Goal: Find specific page/section: Find specific page/section

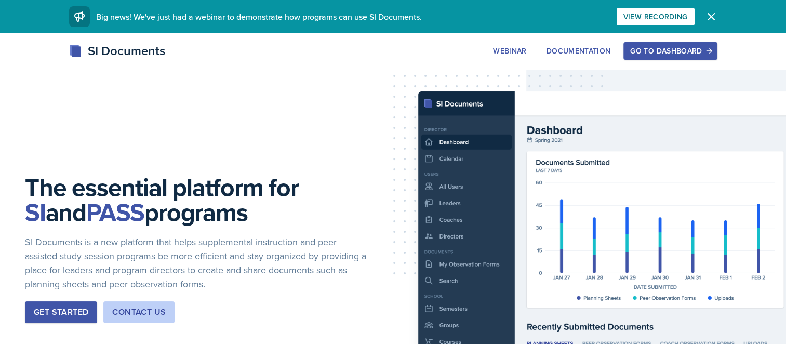
click at [640, 57] on button "Go to Dashboard" at bounding box center [671, 51] width 94 height 18
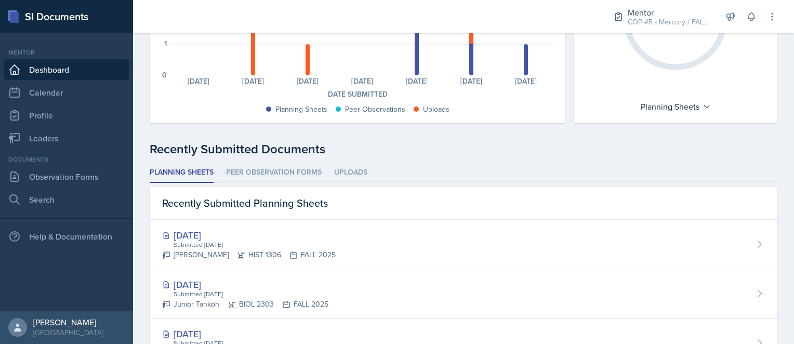
scroll to position [162, 0]
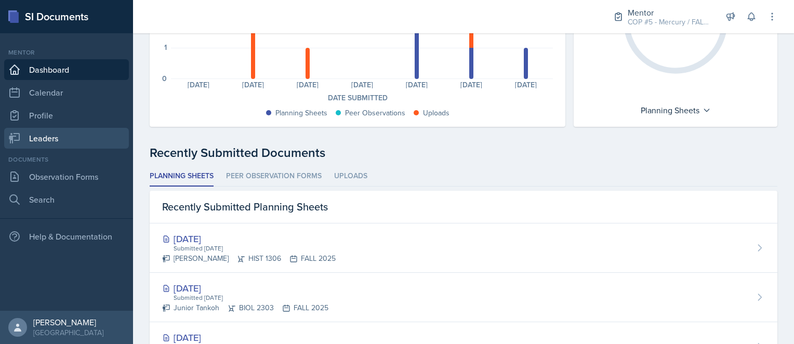
click at [40, 141] on link "Leaders" at bounding box center [66, 138] width 125 height 21
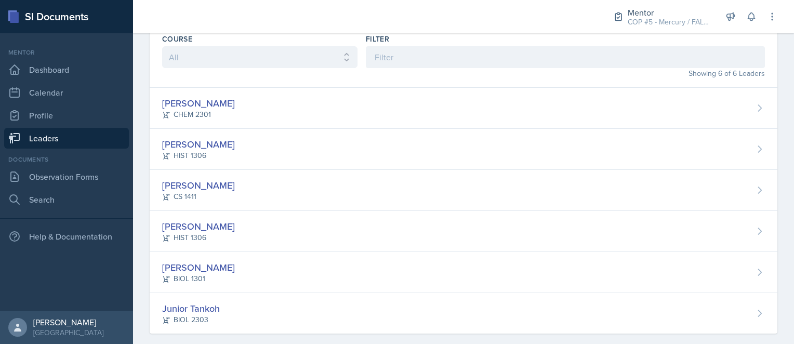
scroll to position [48, 0]
click at [67, 71] on link "Dashboard" at bounding box center [66, 69] width 125 height 21
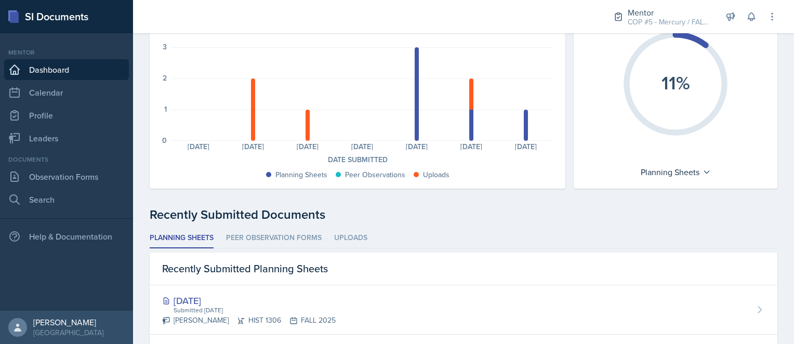
scroll to position [98, 0]
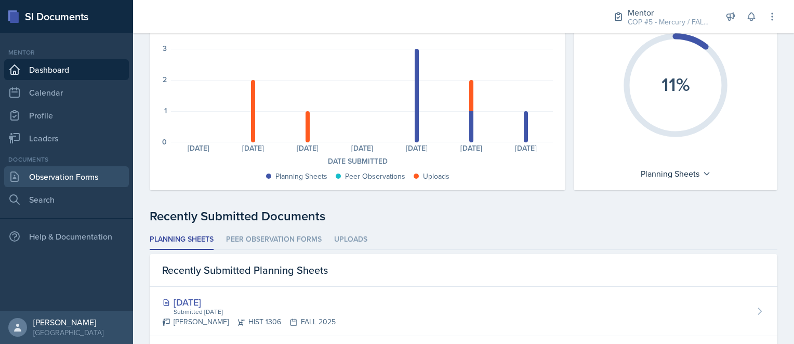
click at [59, 183] on link "Observation Forms" at bounding box center [66, 176] width 125 height 21
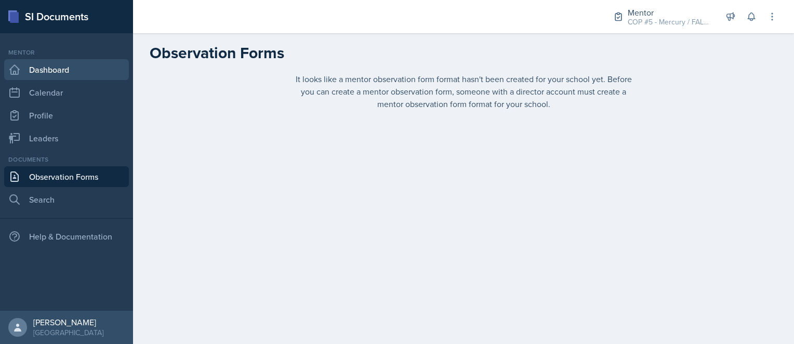
click at [58, 69] on link "Dashboard" at bounding box center [66, 69] width 125 height 21
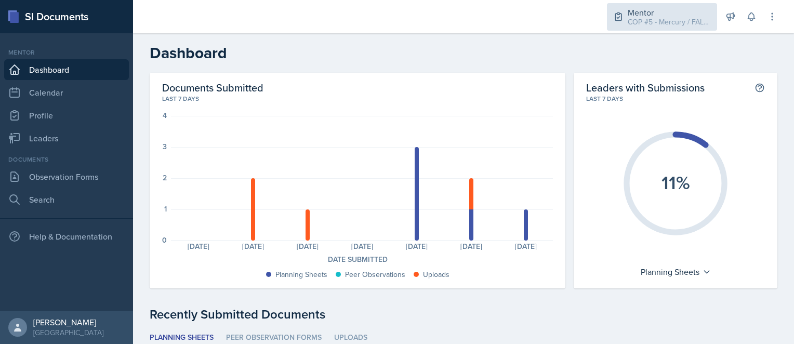
click at [667, 23] on div "COP #5 - Mercury / FALL 2025" at bounding box center [669, 22] width 83 height 11
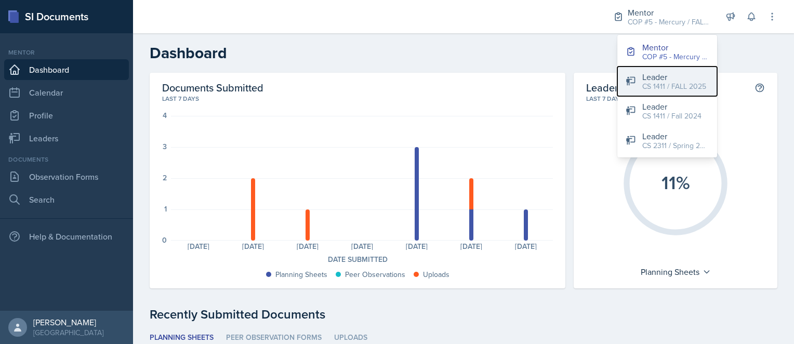
click at [668, 86] on div "CS 1411 / FALL 2025" at bounding box center [674, 86] width 64 height 11
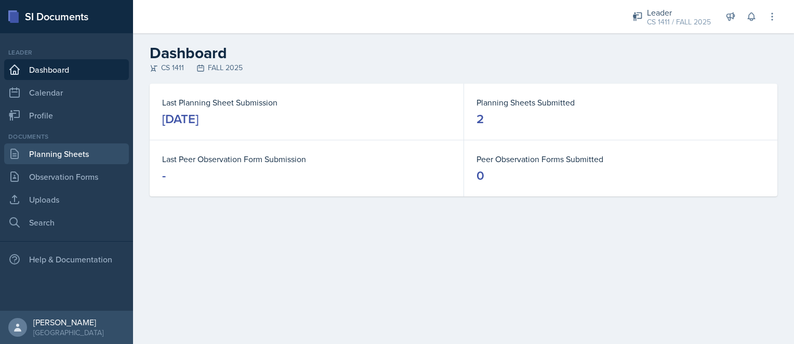
click at [48, 159] on link "Planning Sheets" at bounding box center [66, 153] width 125 height 21
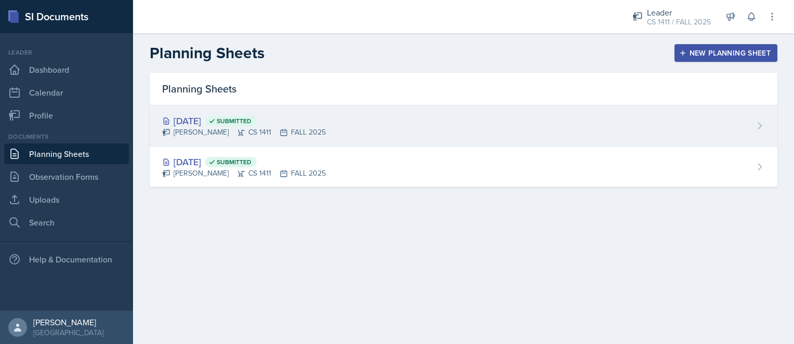
click at [182, 122] on div "[DATE] Submitted" at bounding box center [244, 121] width 164 height 14
